Goal: Task Accomplishment & Management: Use online tool/utility

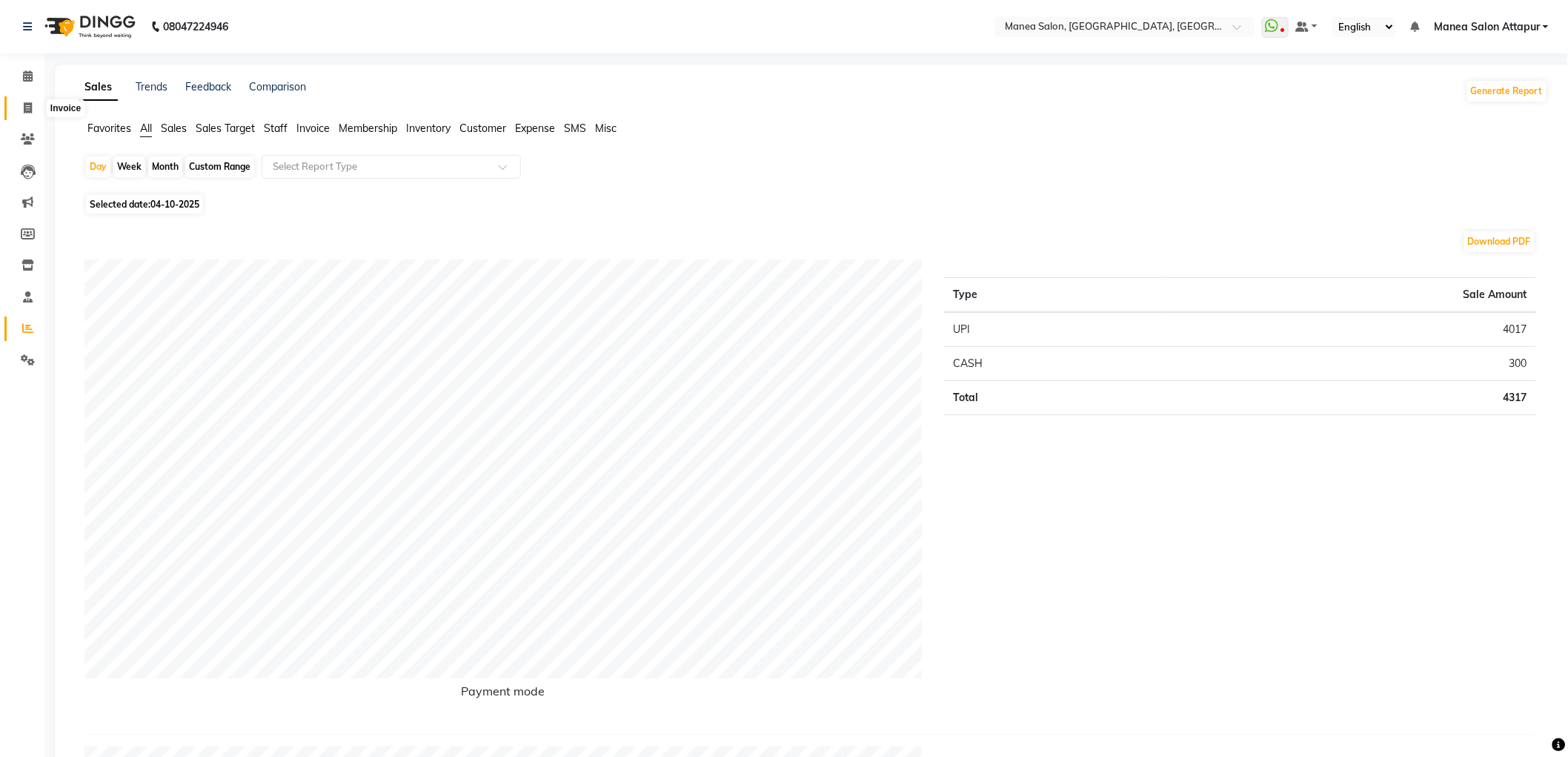
click at [25, 102] on icon at bounding box center [28, 107] width 9 height 11
select select "6587"
select select "service"
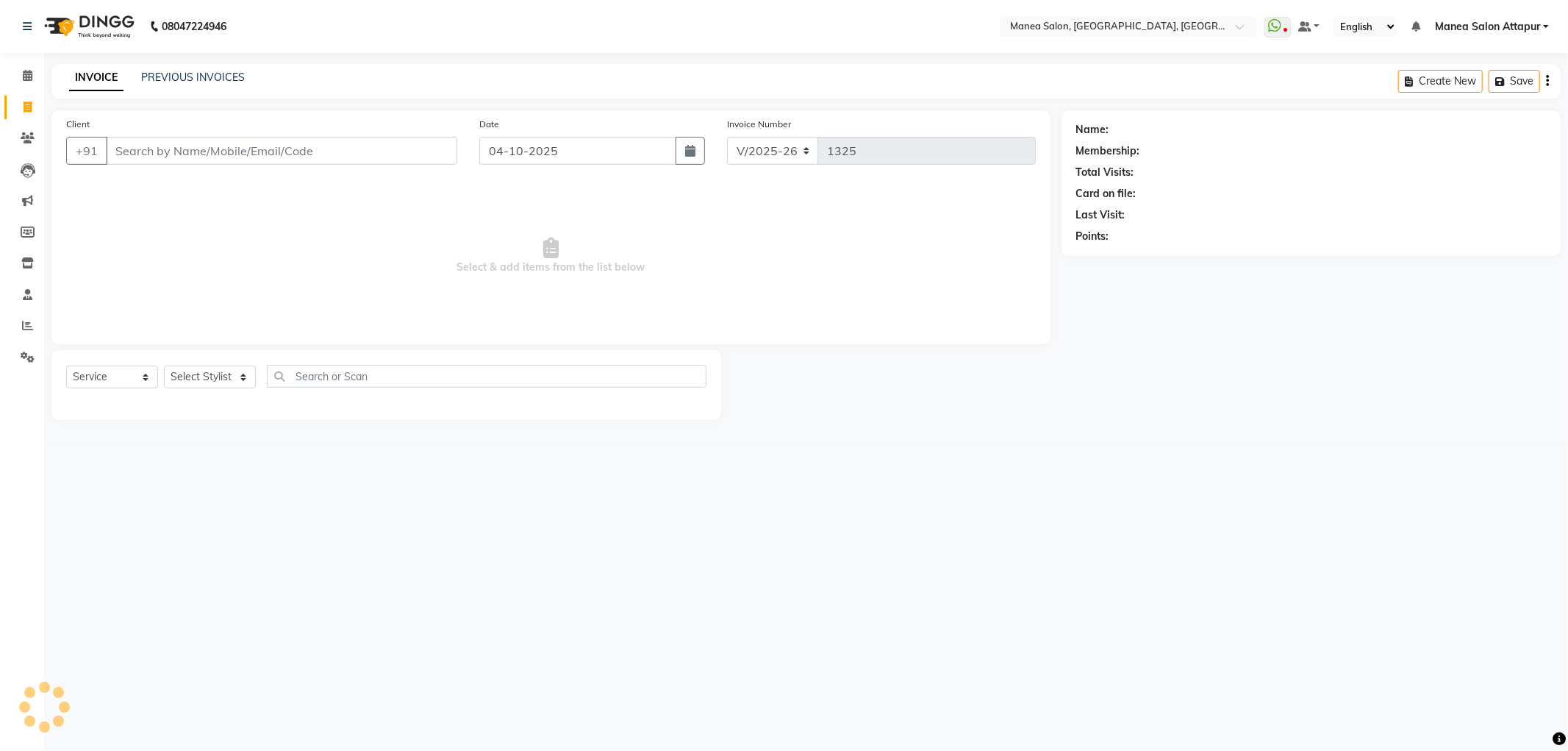
click at [24, 101] on icon at bounding box center [28, 106] width 8 height 11
select select "6587"
select select "membership"
